Goal: Task Accomplishment & Management: Manage account settings

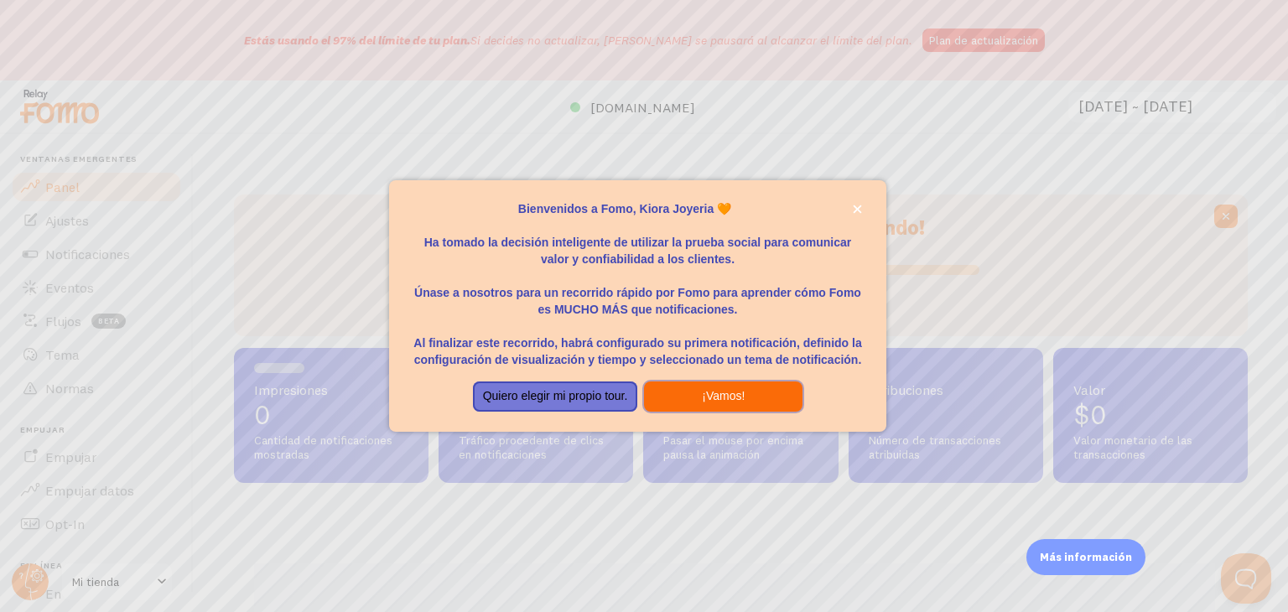
click at [693, 388] on button "¡Vamos!" at bounding box center [723, 396] width 158 height 30
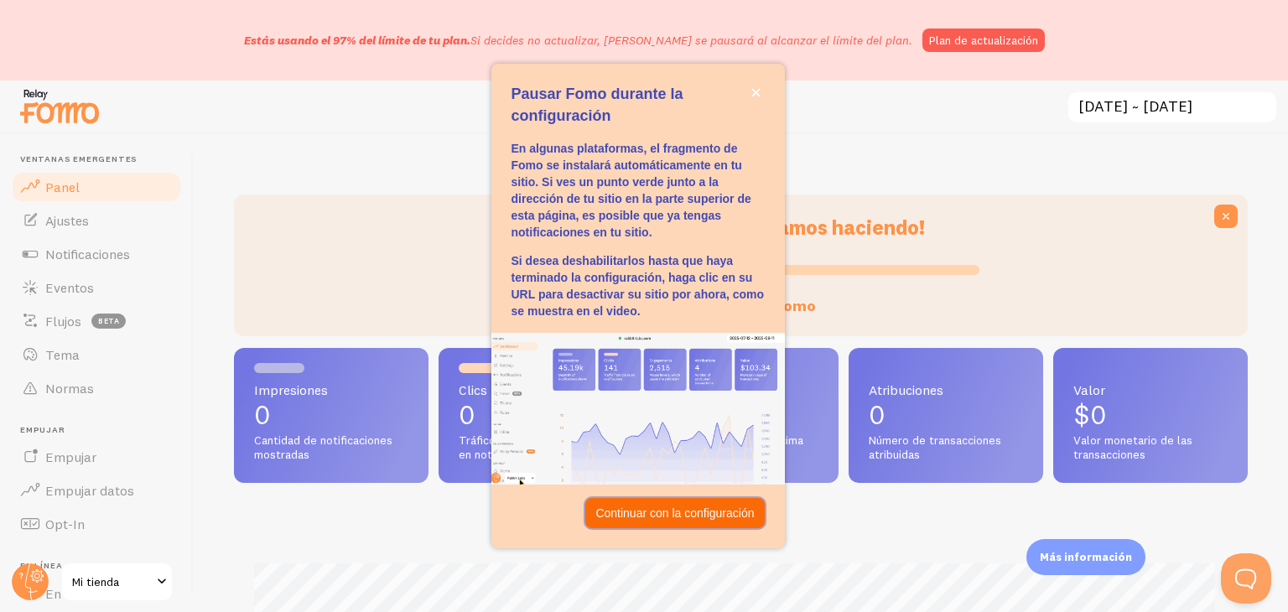
click at [659, 511] on font "Continuar con la configuración" at bounding box center [674, 512] width 158 height 13
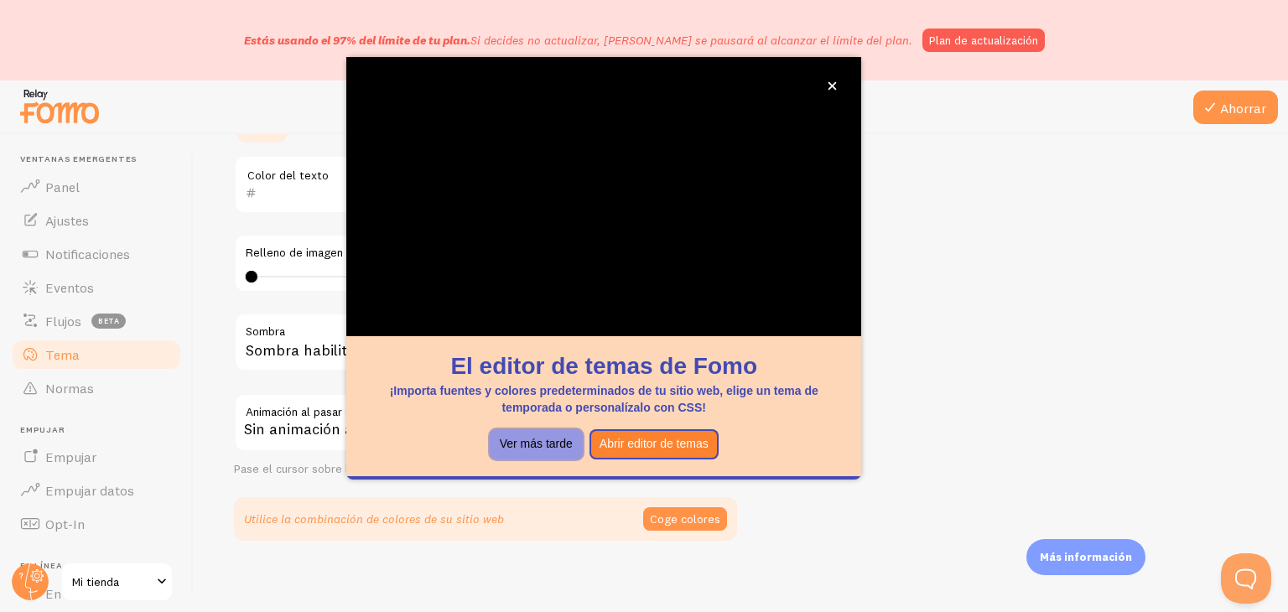
click at [551, 447] on font "Ver más tarde" at bounding box center [536, 443] width 73 height 13
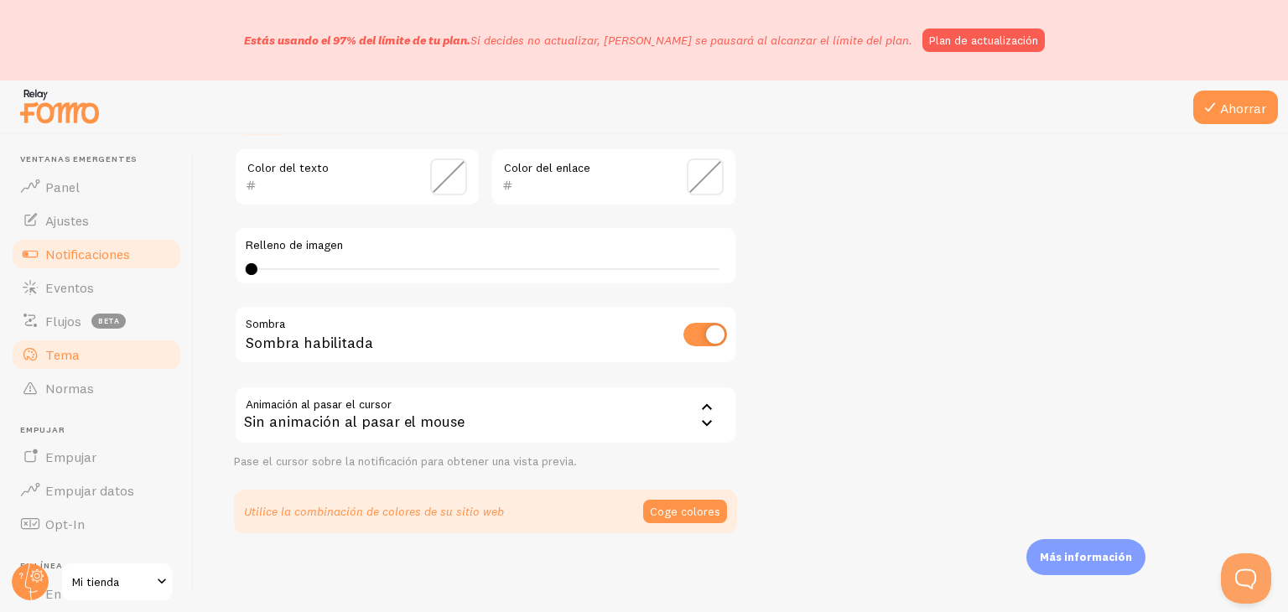
click at [87, 255] on font "Notificaciones" at bounding box center [87, 254] width 85 height 17
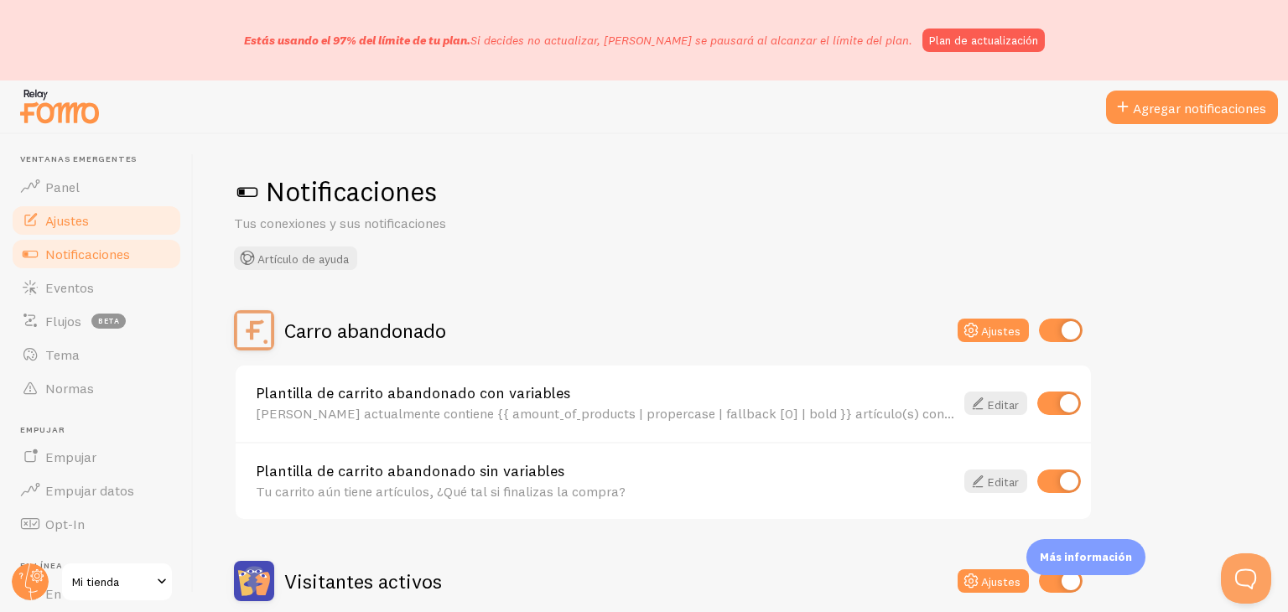
click at [115, 224] on link "Ajustes" at bounding box center [96, 221] width 173 height 34
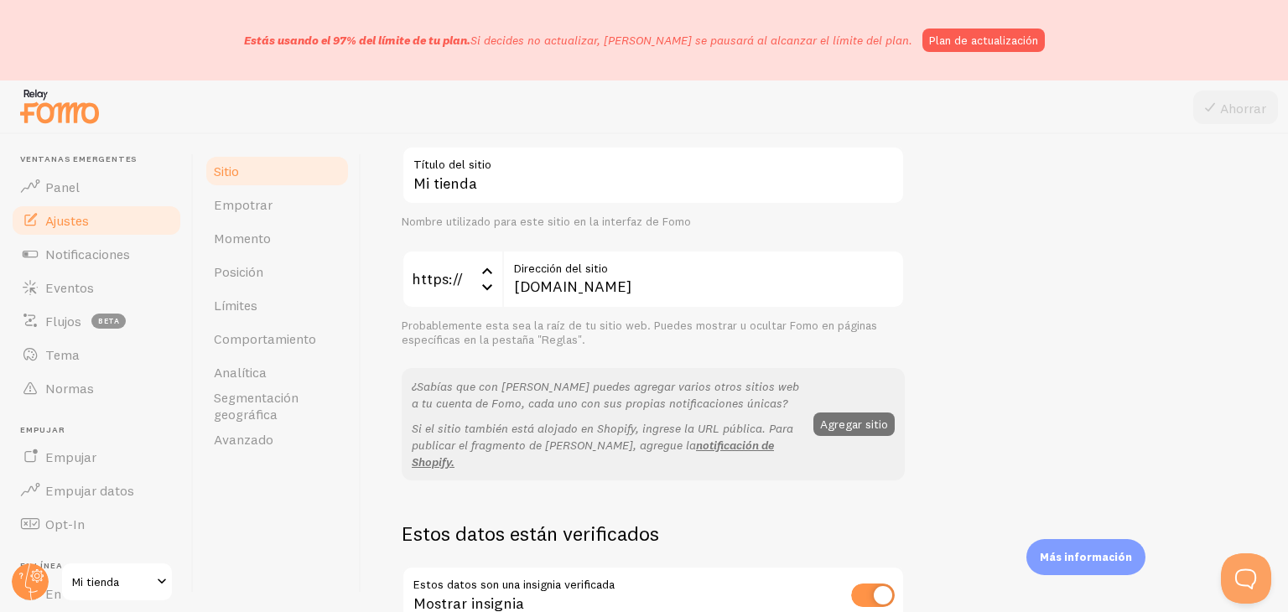
scroll to position [124, 0]
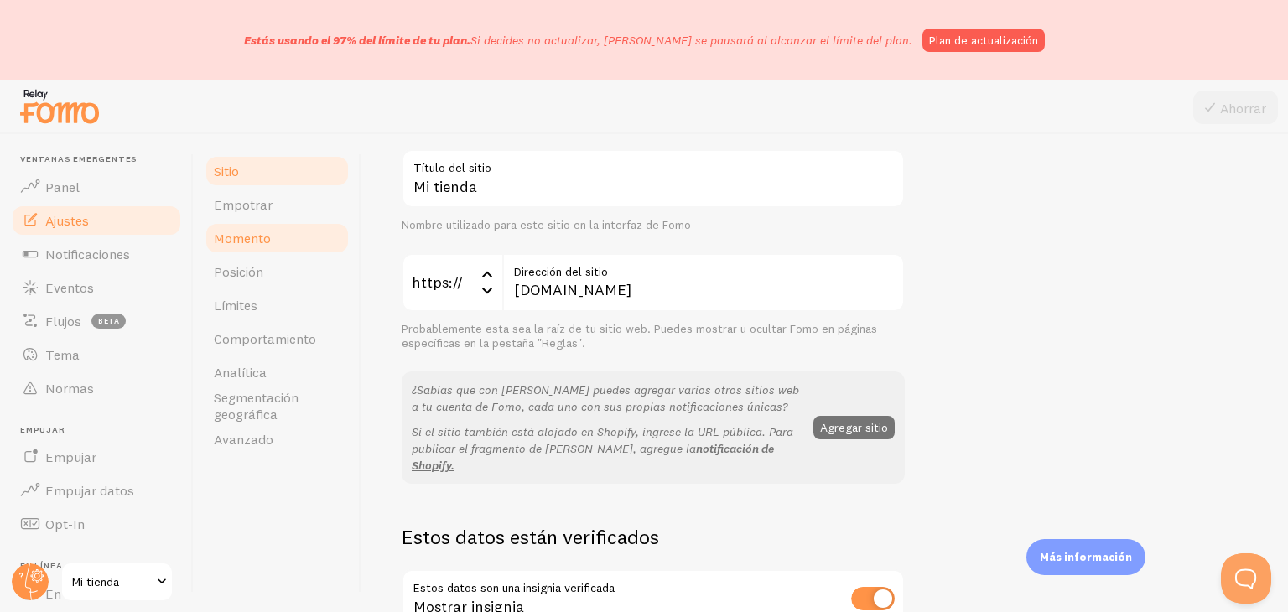
click at [272, 228] on link "Momento" at bounding box center [277, 238] width 147 height 34
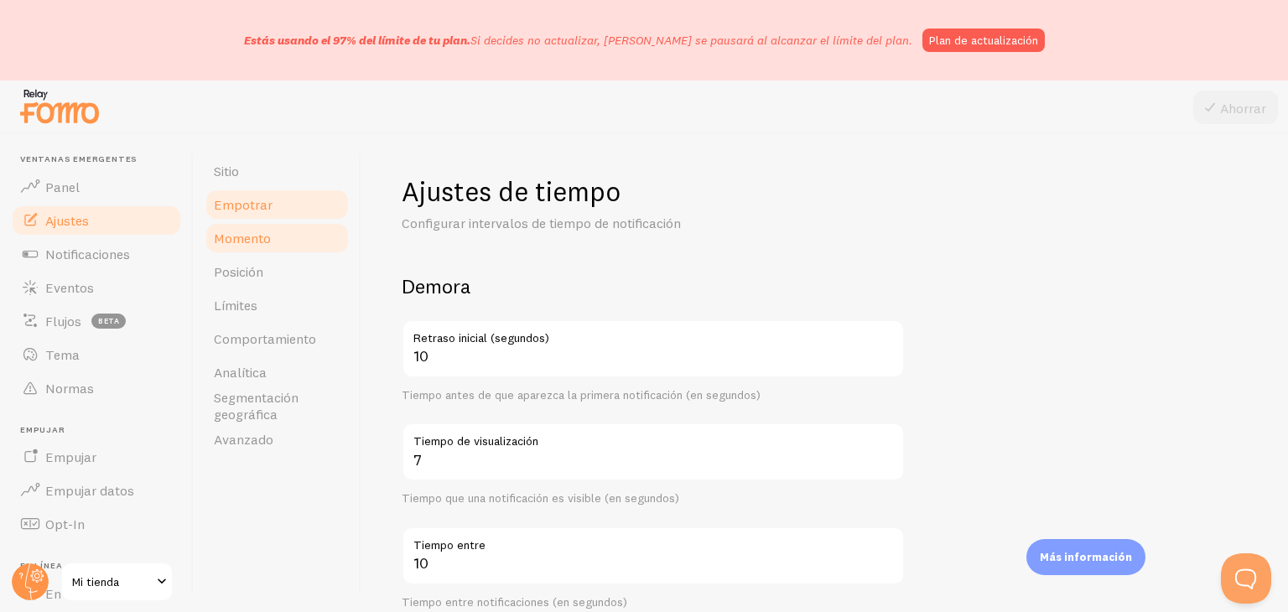
click at [272, 207] on link "Empotrar" at bounding box center [277, 205] width 147 height 34
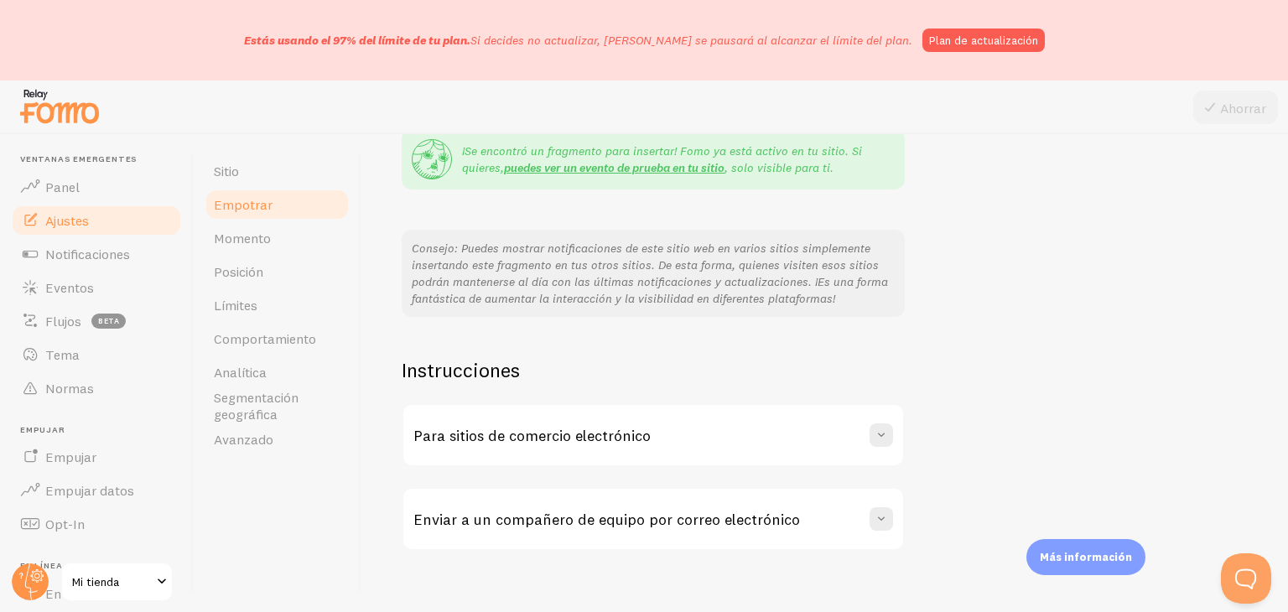
scroll to position [367, 0]
click at [288, 249] on link "Momento" at bounding box center [277, 238] width 147 height 34
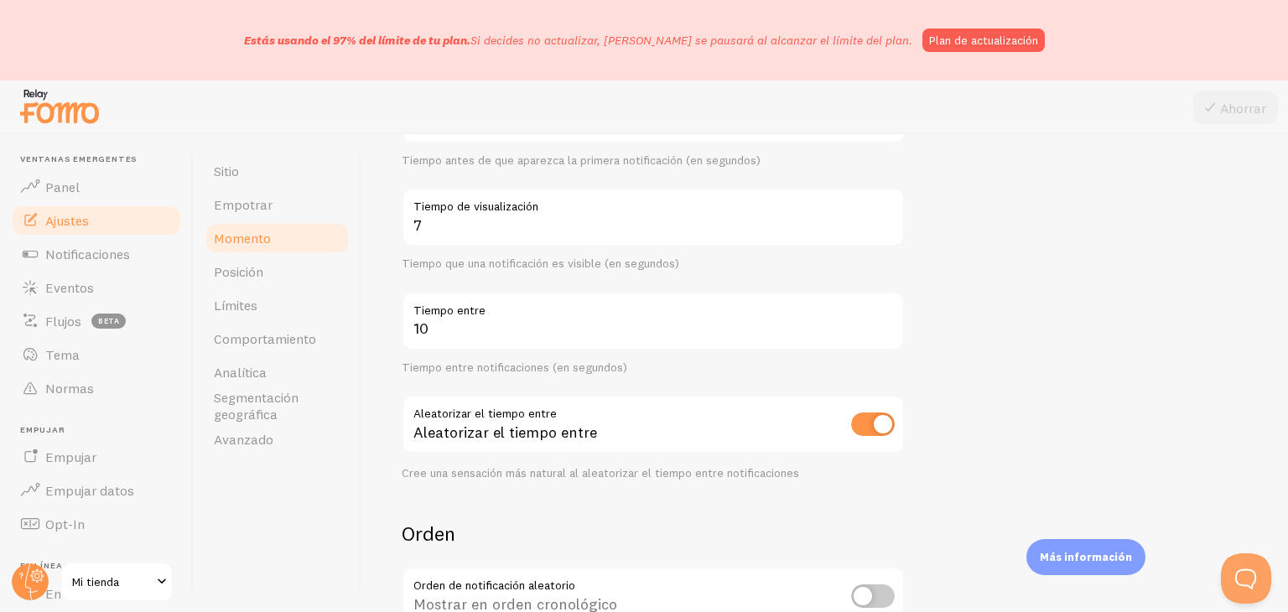
scroll to position [237, 0]
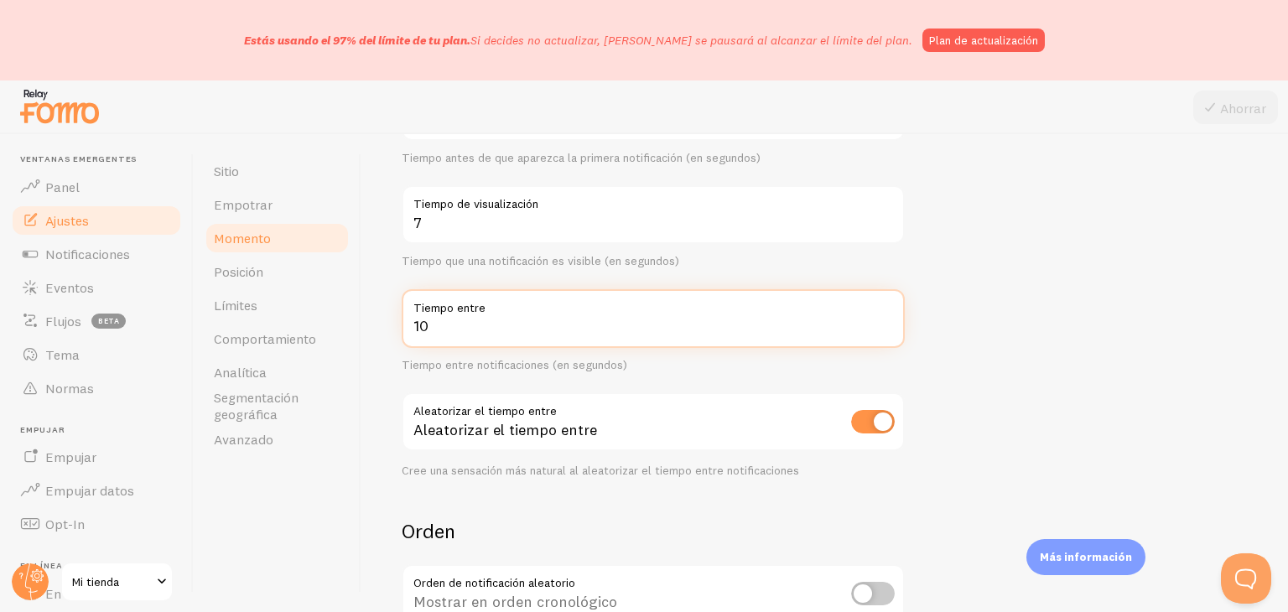
click at [745, 336] on input "10" at bounding box center [653, 318] width 503 height 59
type input "1"
type input "30"
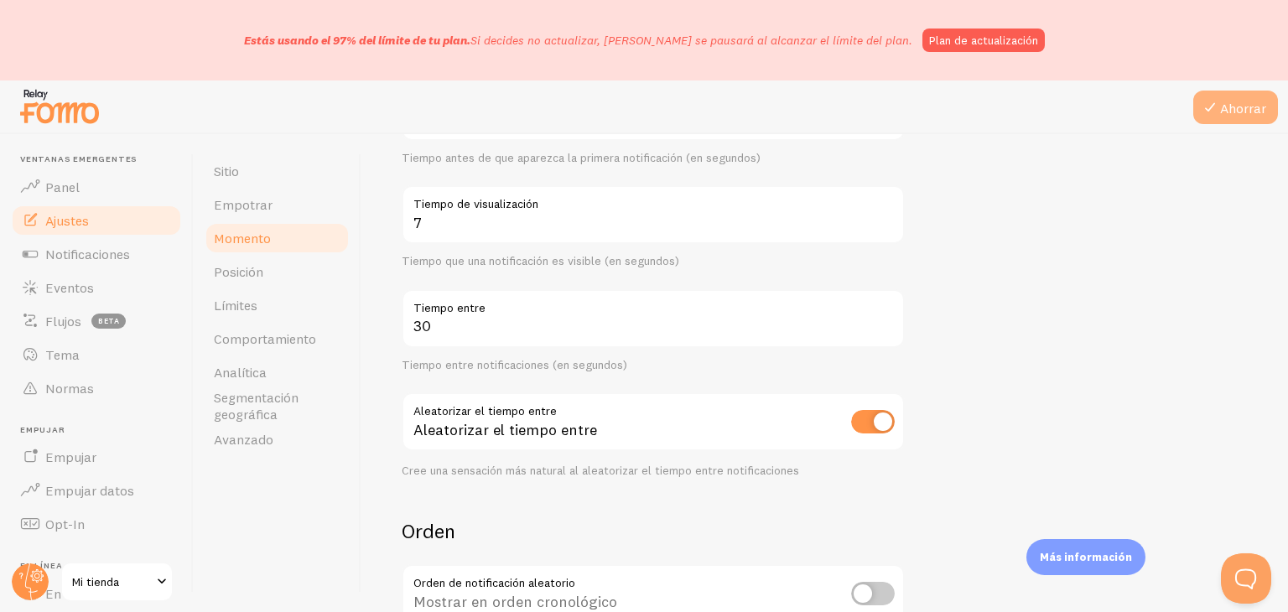
click at [1200, 104] on icon at bounding box center [1210, 107] width 20 height 20
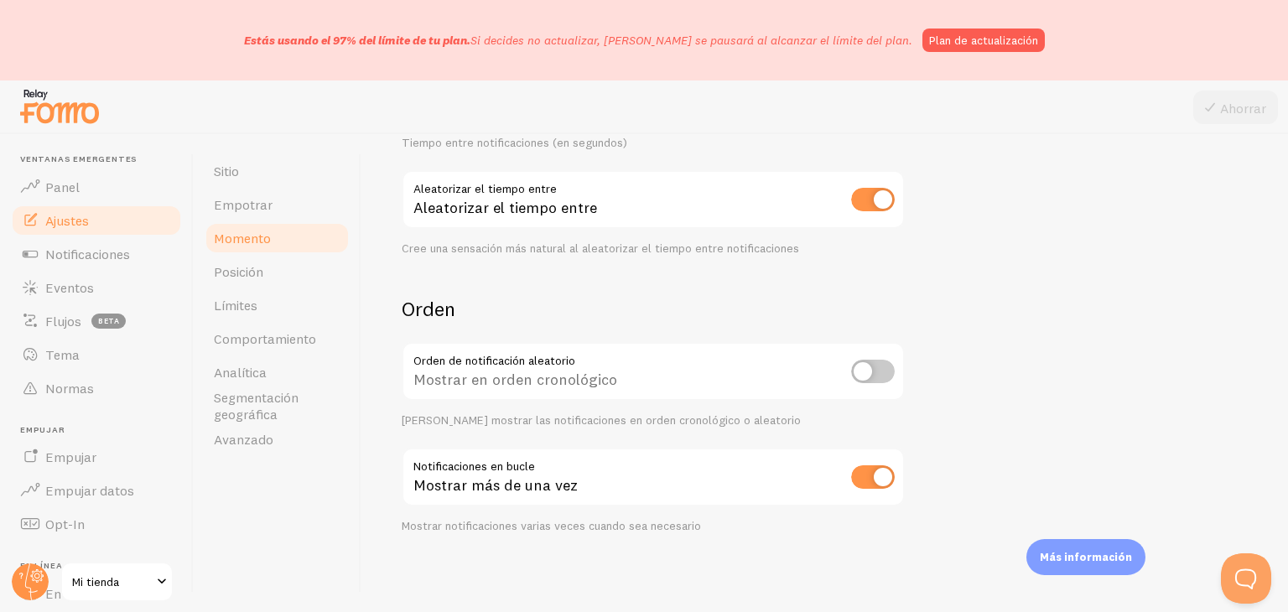
scroll to position [0, 0]
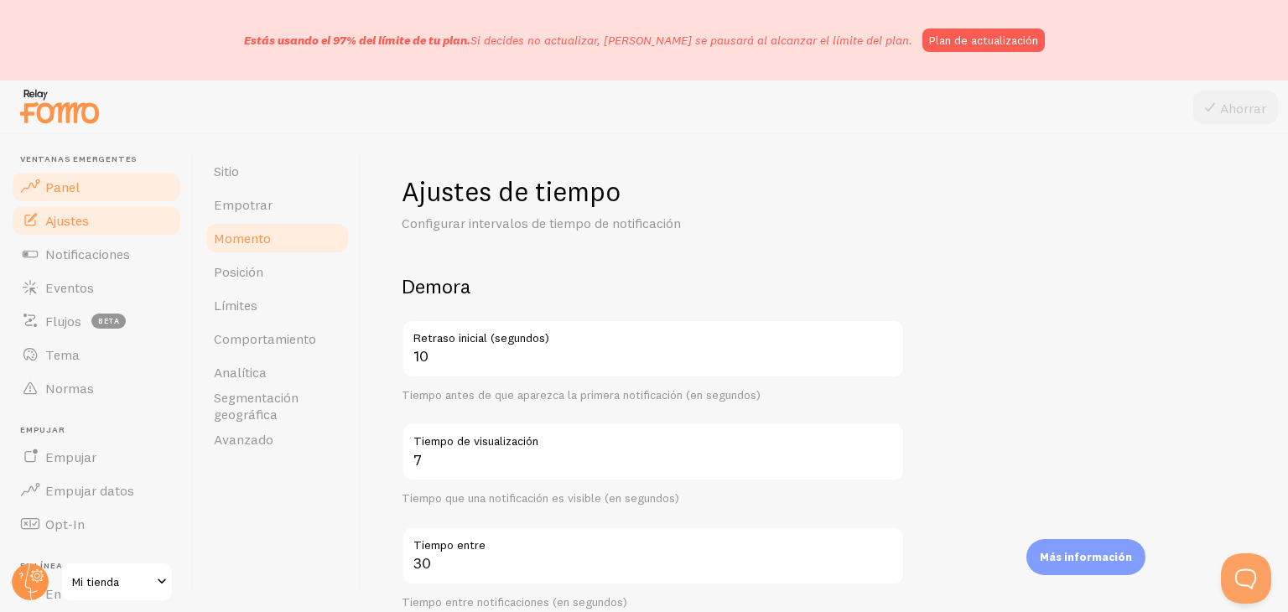
click at [58, 194] on font "Panel" at bounding box center [62, 187] width 34 height 17
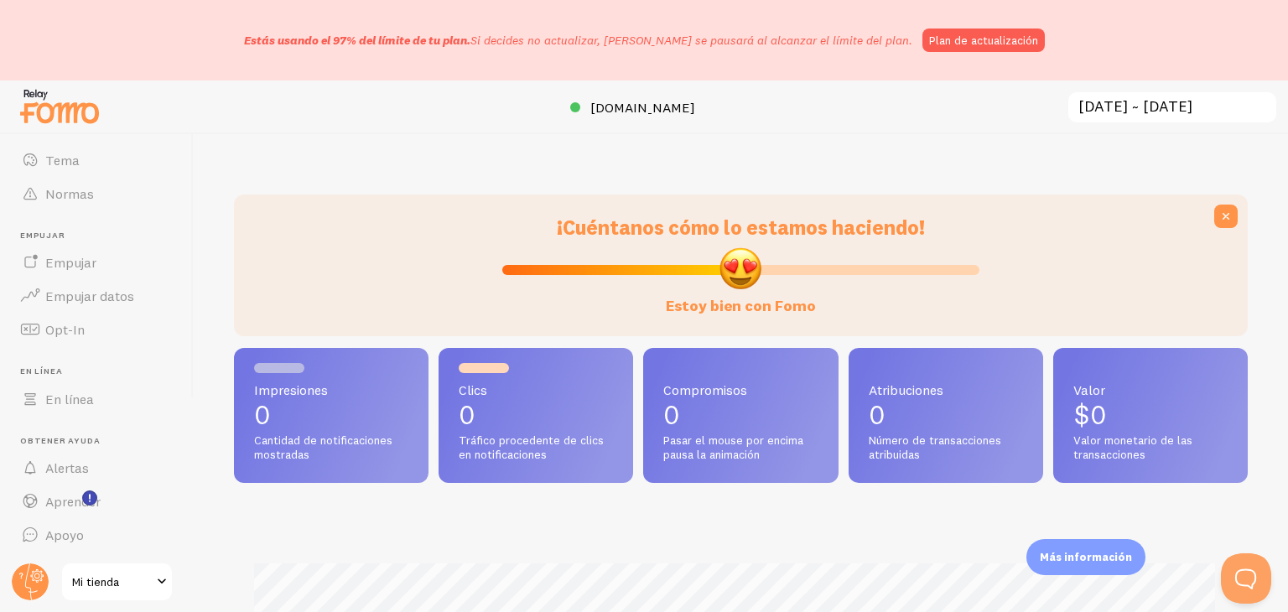
scroll to position [194, 0]
click at [962, 41] on font "Plan de actualización" at bounding box center [983, 40] width 109 height 15
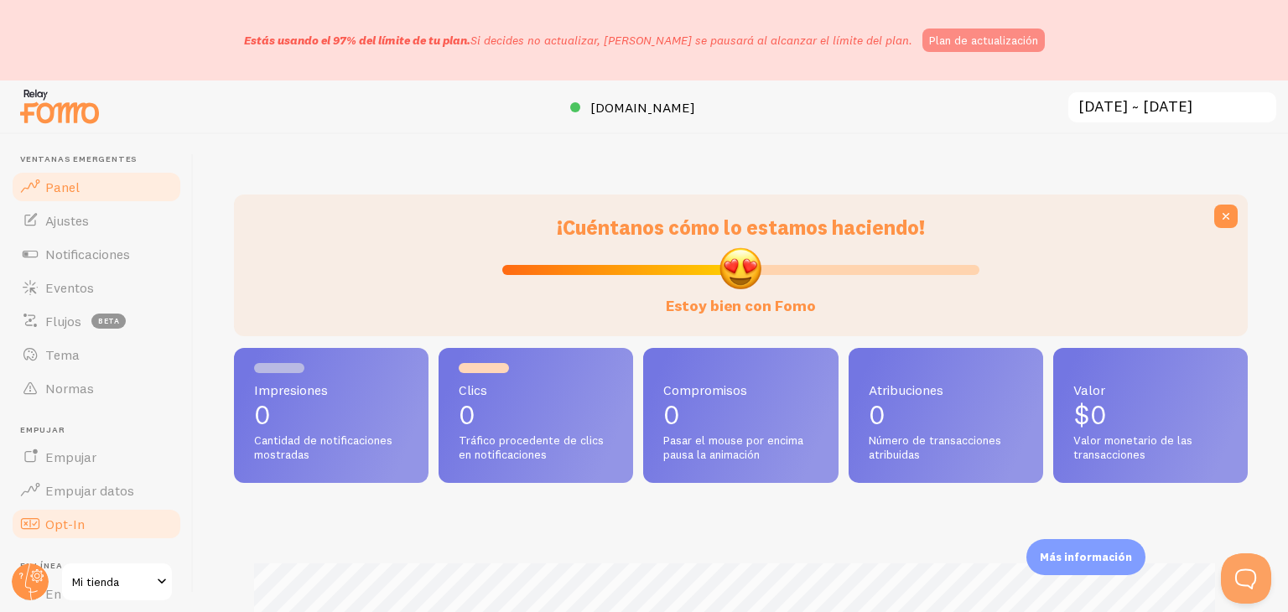
scroll to position [837900, 837339]
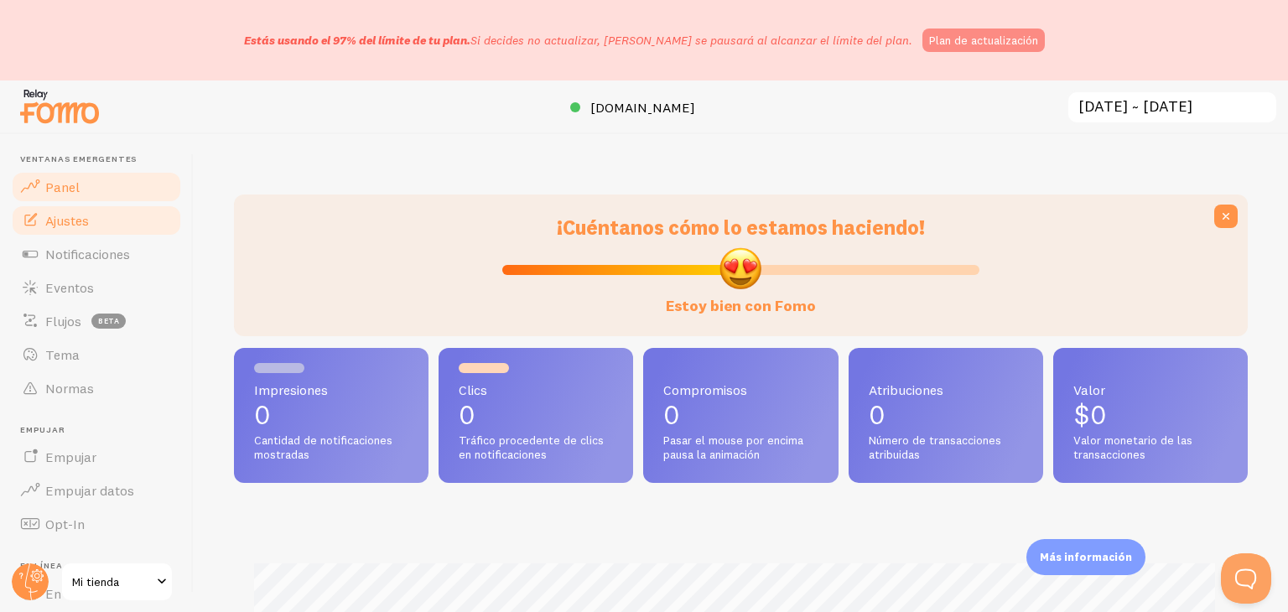
click at [70, 225] on font "Ajustes" at bounding box center [67, 220] width 44 height 17
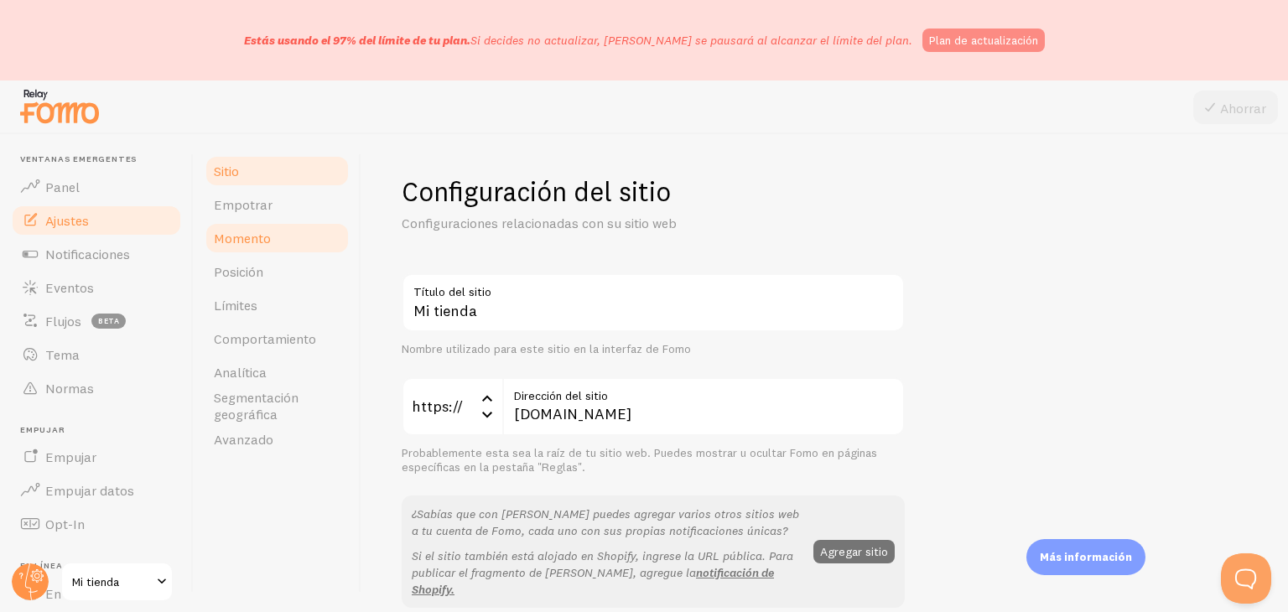
click at [306, 250] on link "Momento" at bounding box center [277, 238] width 147 height 34
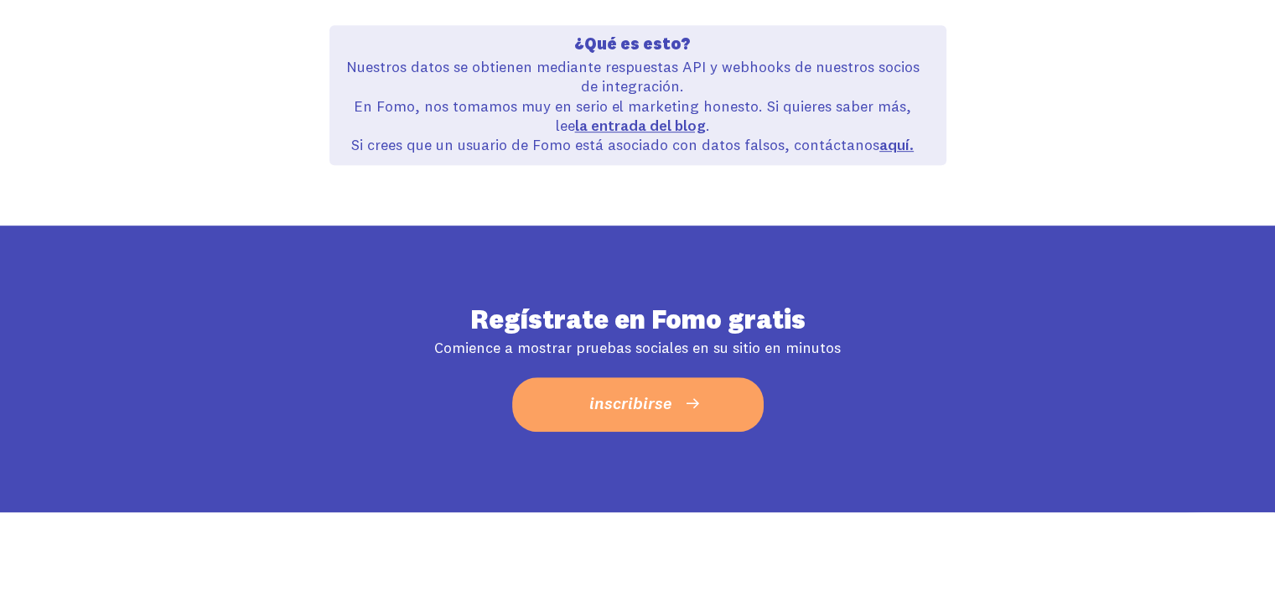
scroll to position [956, 0]
